Goal: Register for event/course

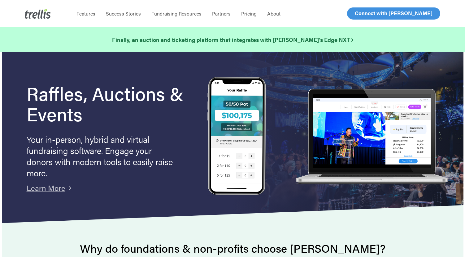
click at [362, 14] on span "Log In" at bounding box center [362, 13] width 15 height 7
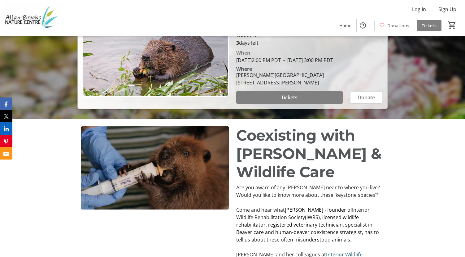
scroll to position [217, 0]
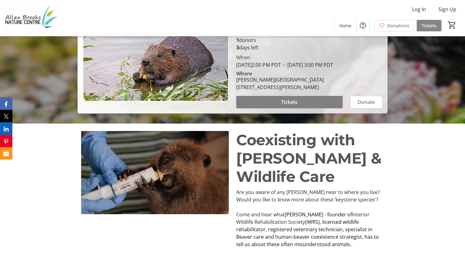
click at [436, 25] on span "Tickets" at bounding box center [429, 25] width 15 height 7
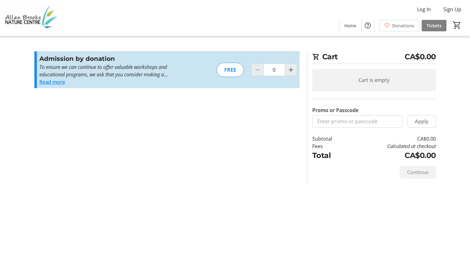
click at [59, 82] on button "Read more" at bounding box center [52, 81] width 26 height 7
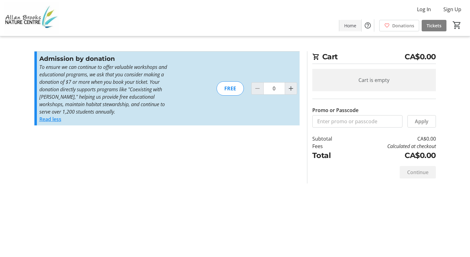
click at [347, 28] on span "Home" at bounding box center [350, 25] width 12 height 7
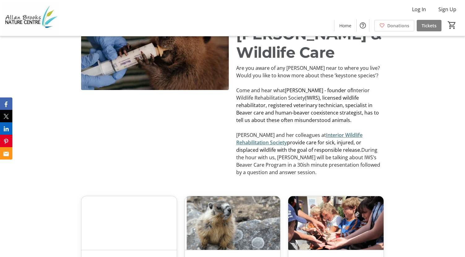
scroll to position [310, 0]
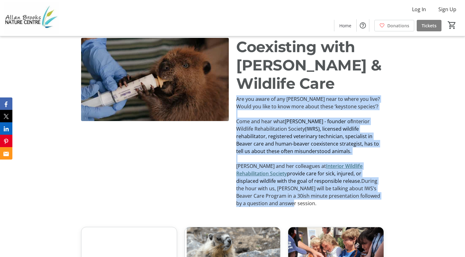
drag, startPoint x: 236, startPoint y: 106, endPoint x: 368, endPoint y: 208, distance: 166.3
click at [368, 208] on div "Coexisting with Beavers & Wildlife Care Are you aware of any Beavers near to wh…" at bounding box center [232, 122] width 465 height 184
copy div "Are you aware of any Beavers near to where you live?Would you like to know more…"
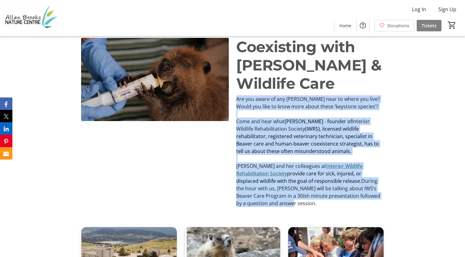
click at [317, 170] on link "Interior Wildlife Rehabilitation Society" at bounding box center [299, 169] width 126 height 14
click at [297, 109] on p "Are you aware of any Beavers near to where you live?Would you like to know more…" at bounding box center [310, 102] width 148 height 15
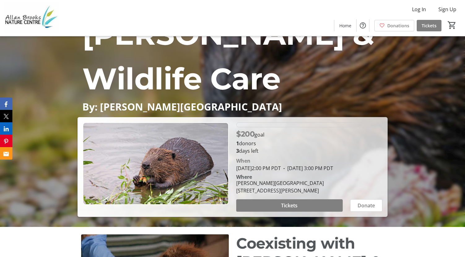
scroll to position [124, 0]
